Goal: Transaction & Acquisition: Obtain resource

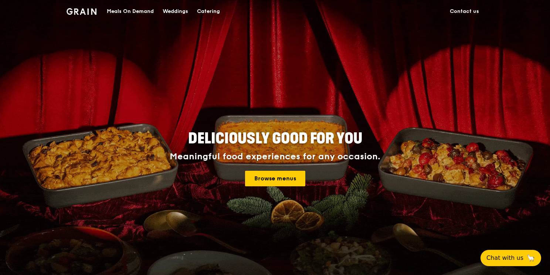
click at [138, 12] on div "Meals On Demand" at bounding box center [130, 11] width 47 height 22
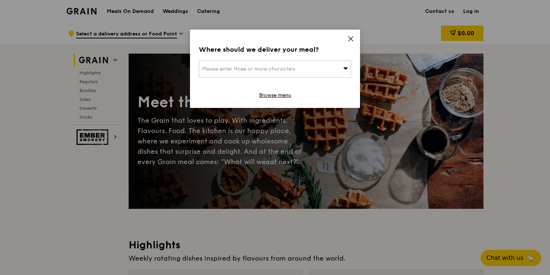
click at [330, 70] on div "Please enter three or more characters" at bounding box center [275, 69] width 152 height 17
click at [353, 37] on icon at bounding box center [351, 39] width 4 height 4
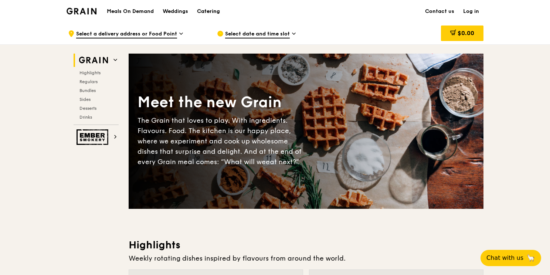
click at [206, 16] on div "Catering" at bounding box center [208, 11] width 23 height 22
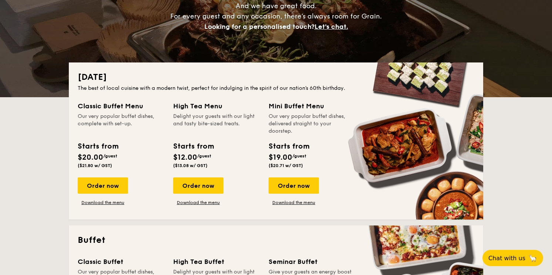
scroll to position [111, 0]
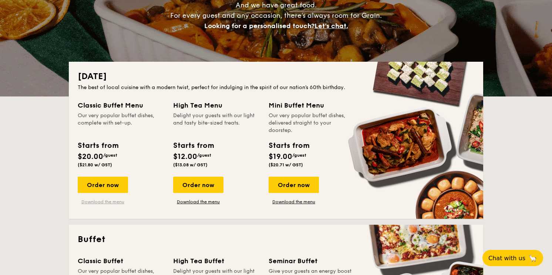
click at [120, 202] on link "Download the menu" at bounding box center [103, 202] width 50 height 6
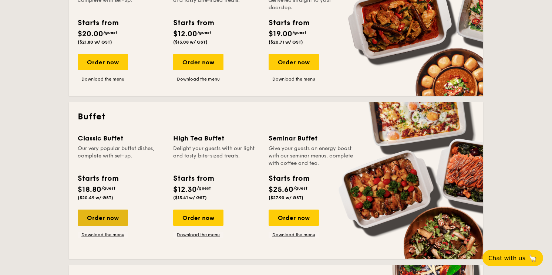
scroll to position [235, 0]
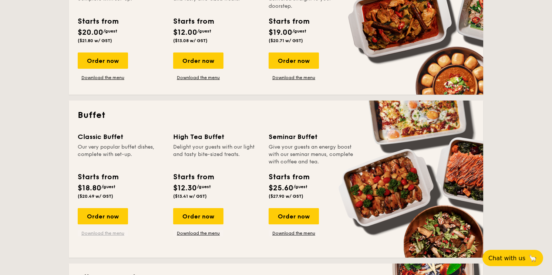
click at [120, 233] on link "Download the menu" at bounding box center [103, 233] width 50 height 6
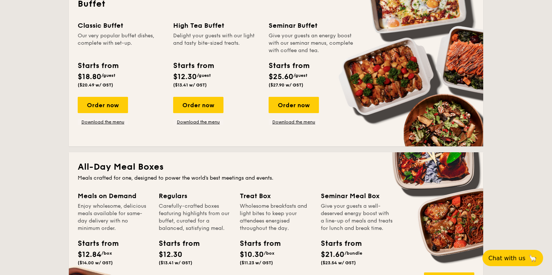
scroll to position [298, 0]
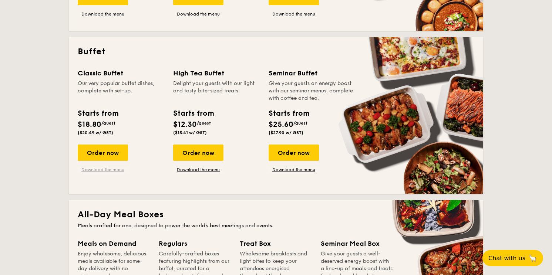
click at [100, 169] on link "Download the menu" at bounding box center [103, 170] width 50 height 6
